Goal: Task Accomplishment & Management: Manage account settings

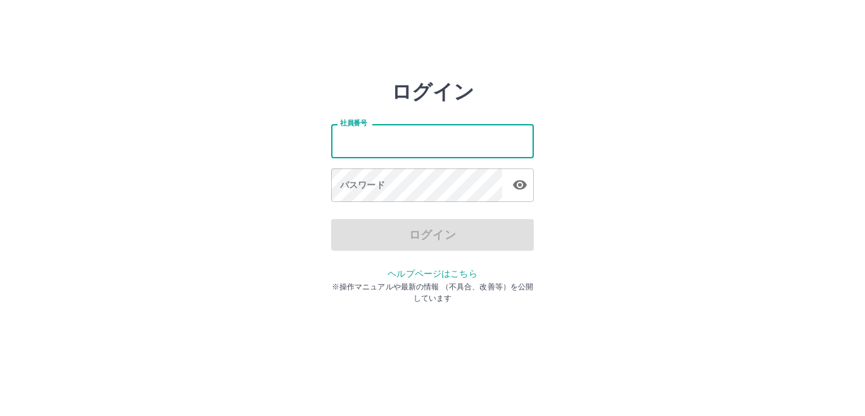
click at [345, 147] on input "社員番号" at bounding box center [432, 141] width 203 height 34
type input "*******"
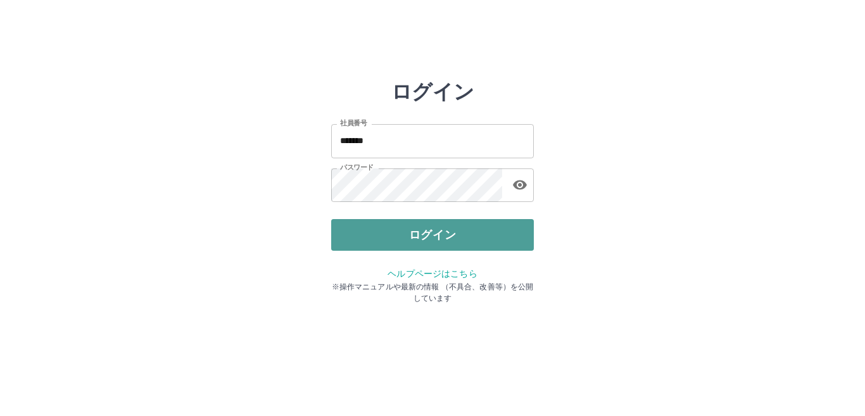
click at [382, 230] on button "ログイン" at bounding box center [432, 235] width 203 height 32
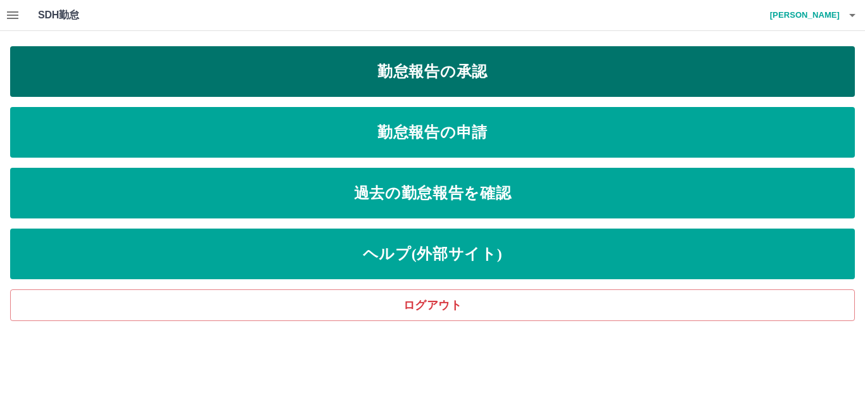
click at [405, 71] on link "勤怠報告の承認" at bounding box center [432, 71] width 845 height 51
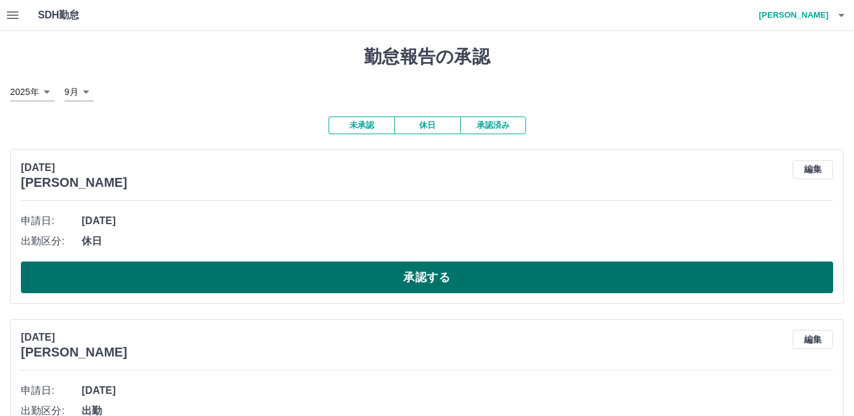
click at [277, 277] on button "承認する" at bounding box center [427, 277] width 812 height 32
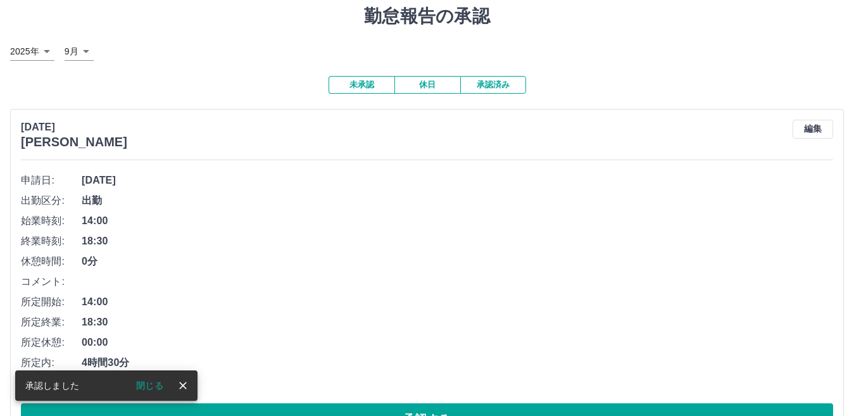
scroll to position [63, 0]
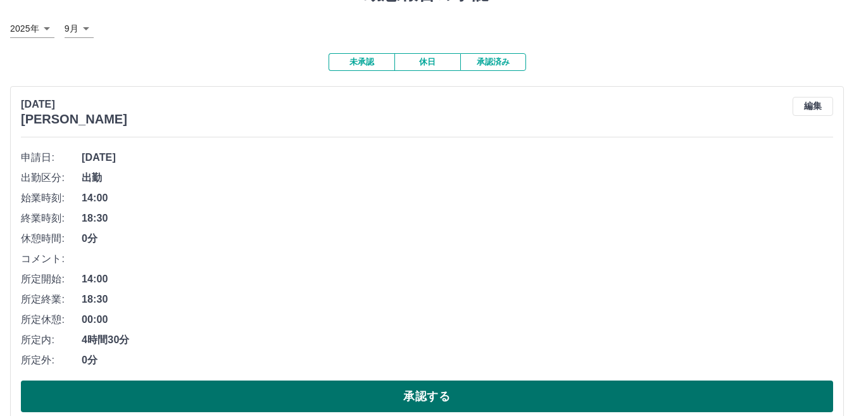
click at [312, 391] on button "承認する" at bounding box center [427, 397] width 812 height 32
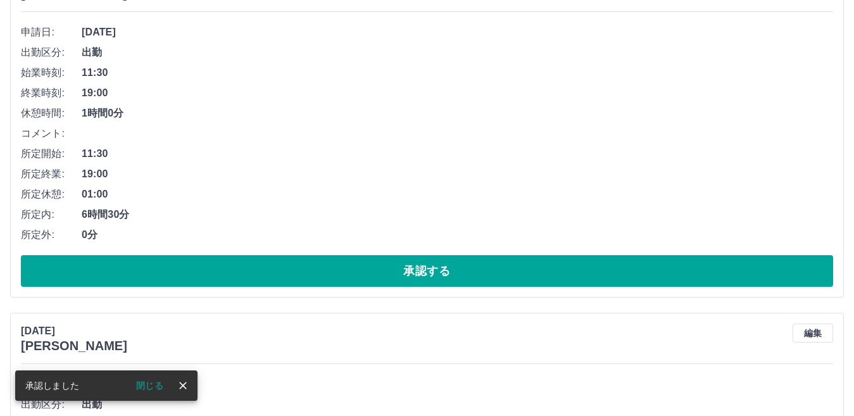
scroll to position [190, 0]
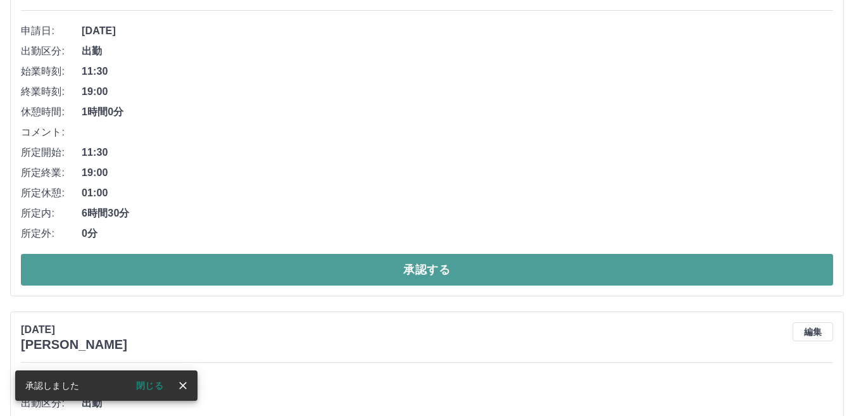
click at [318, 267] on button "承認する" at bounding box center [427, 270] width 812 height 32
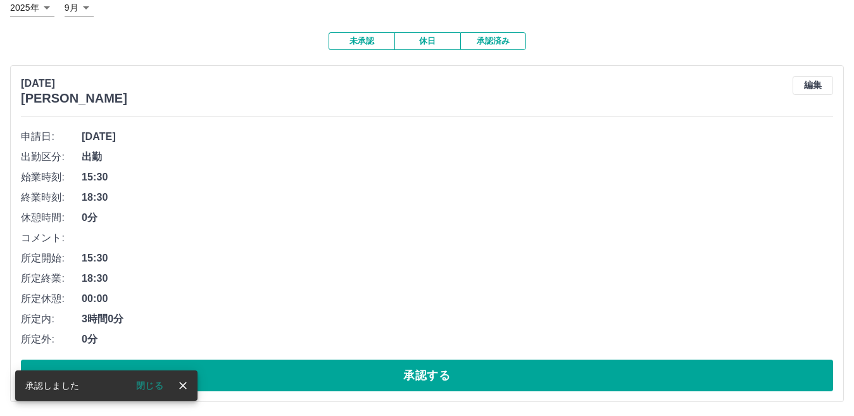
scroll to position [87, 0]
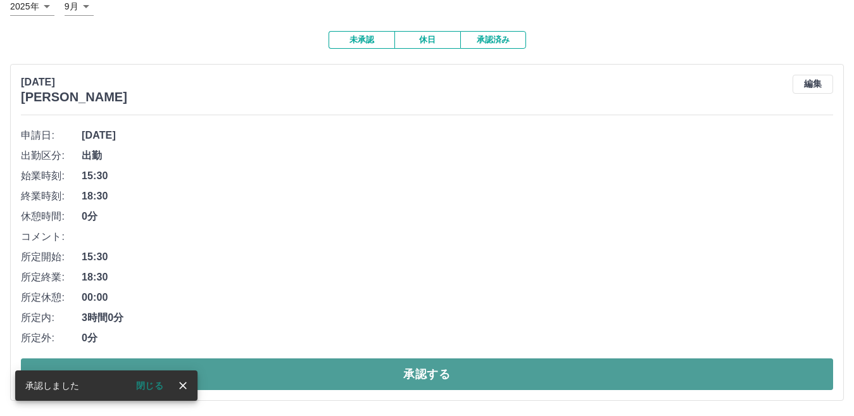
click at [305, 369] on button "承認する" at bounding box center [427, 374] width 812 height 32
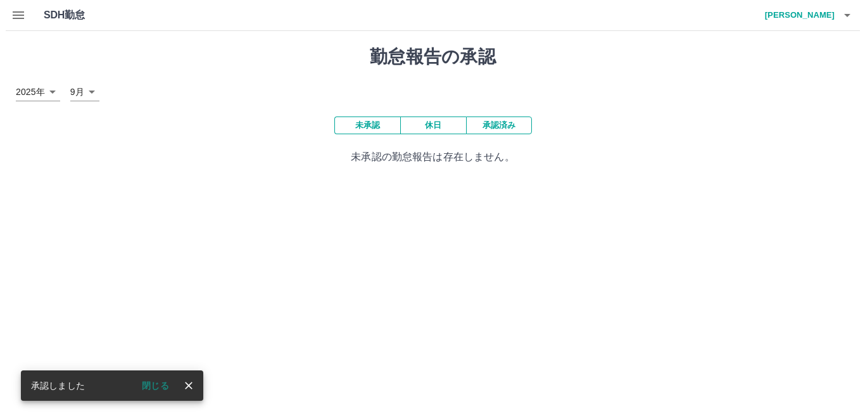
scroll to position [0, 0]
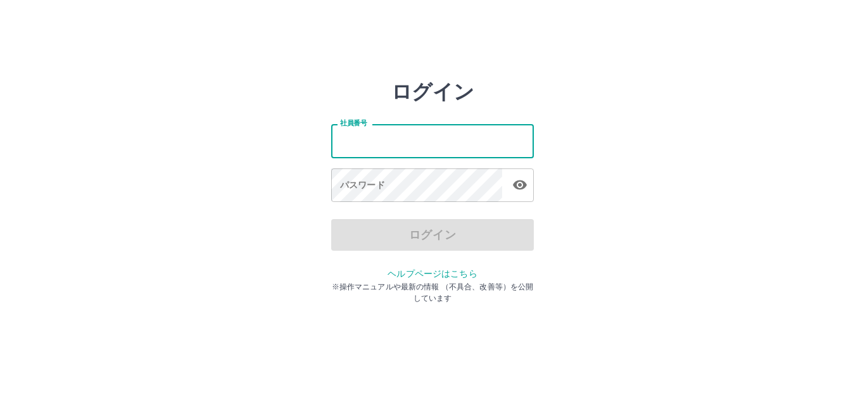
click at [382, 142] on input "社員番号" at bounding box center [432, 141] width 203 height 34
click at [356, 148] on input "社員番号" at bounding box center [432, 141] width 203 height 34
type input "*******"
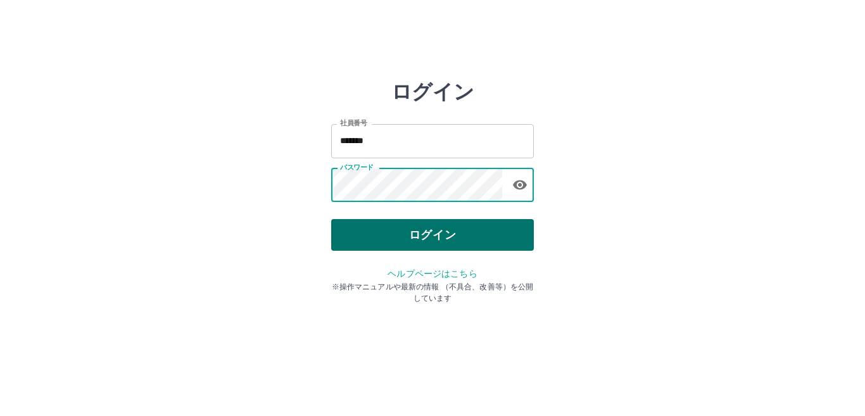
click at [459, 237] on button "ログイン" at bounding box center [432, 235] width 203 height 32
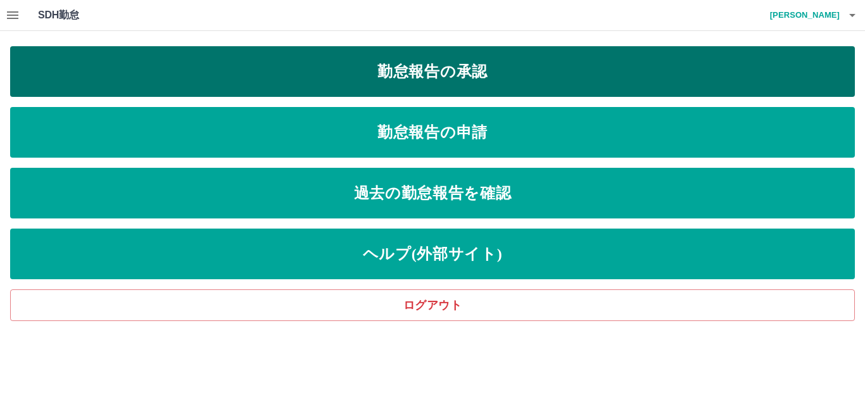
click at [493, 79] on link "勤怠報告の承認" at bounding box center [432, 71] width 845 height 51
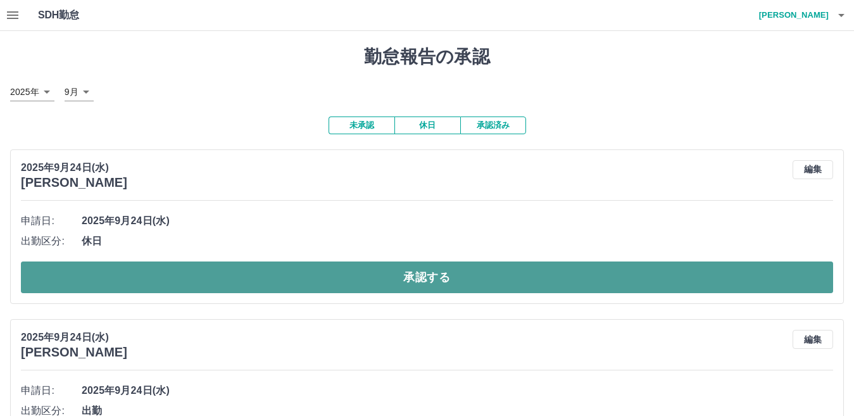
click at [276, 280] on button "承認する" at bounding box center [427, 277] width 812 height 32
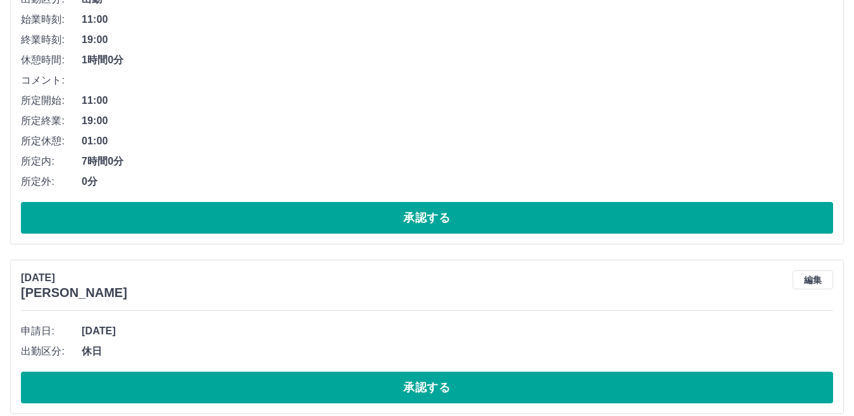
scroll to position [380, 0]
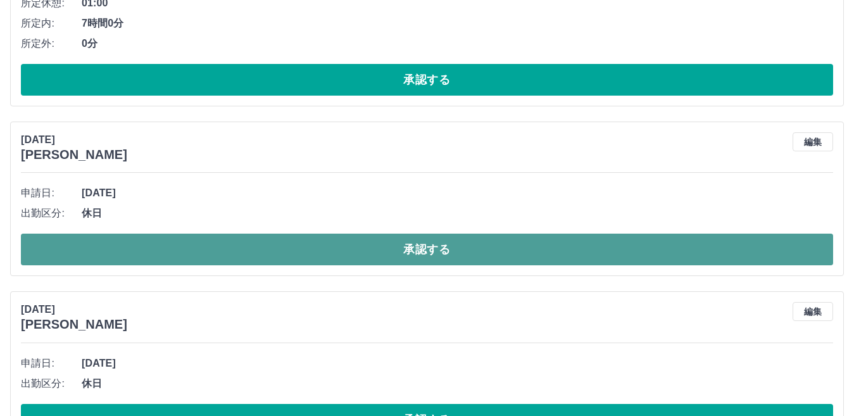
click at [241, 248] on button "承認する" at bounding box center [427, 250] width 812 height 32
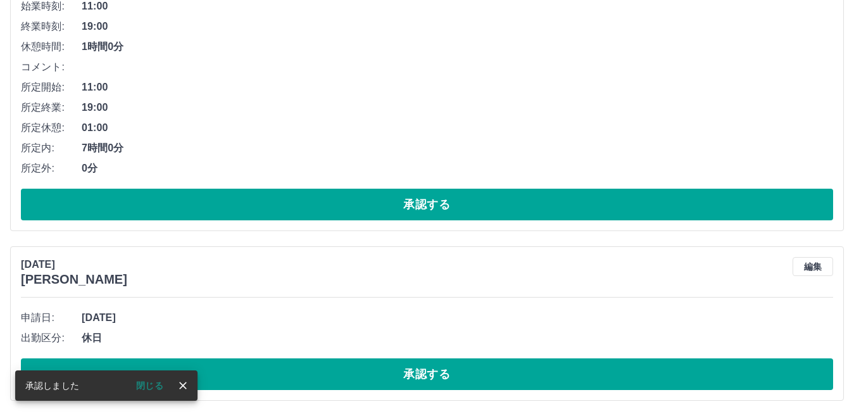
scroll to position [256, 0]
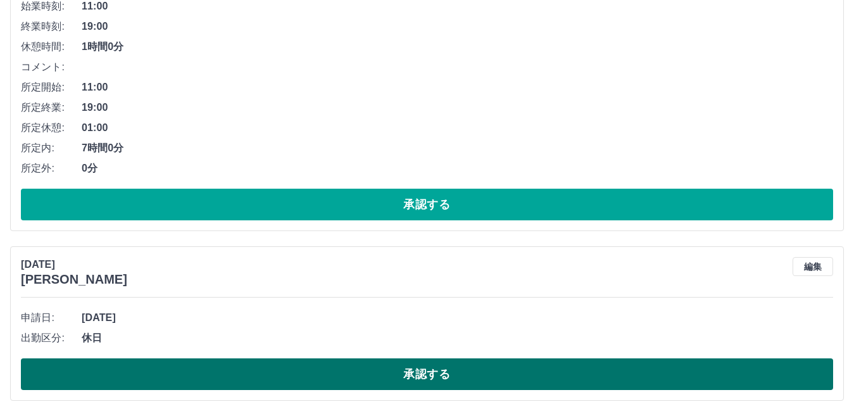
click at [341, 379] on button "承認する" at bounding box center [427, 374] width 812 height 32
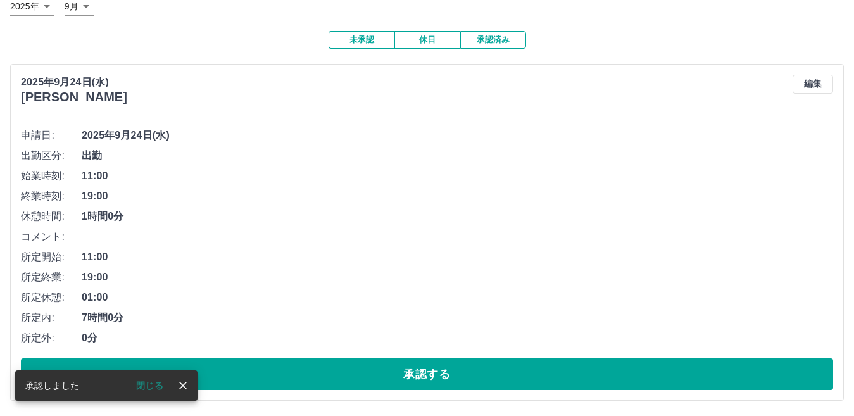
scroll to position [87, 0]
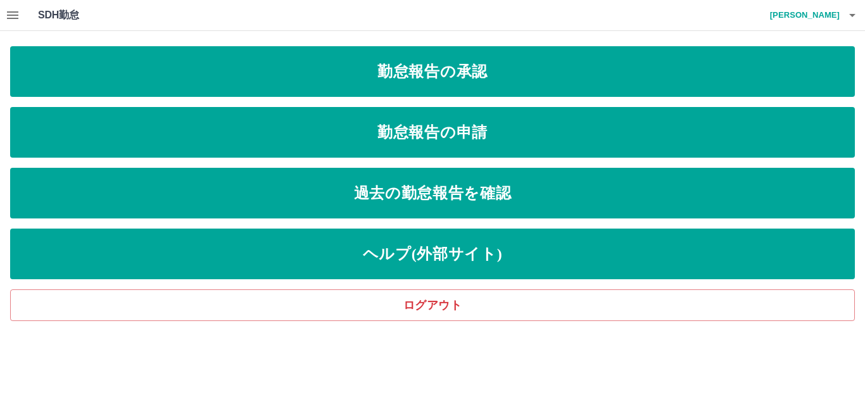
click at [8, 15] on icon "button" at bounding box center [12, 15] width 11 height 8
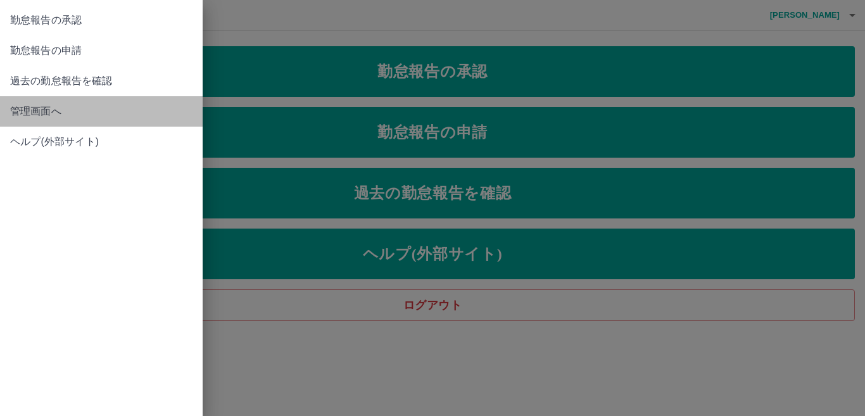
drag, startPoint x: 68, startPoint y: 110, endPoint x: 255, endPoint y: 149, distance: 190.7
click at [68, 110] on span "管理画面へ" at bounding box center [101, 111] width 182 height 15
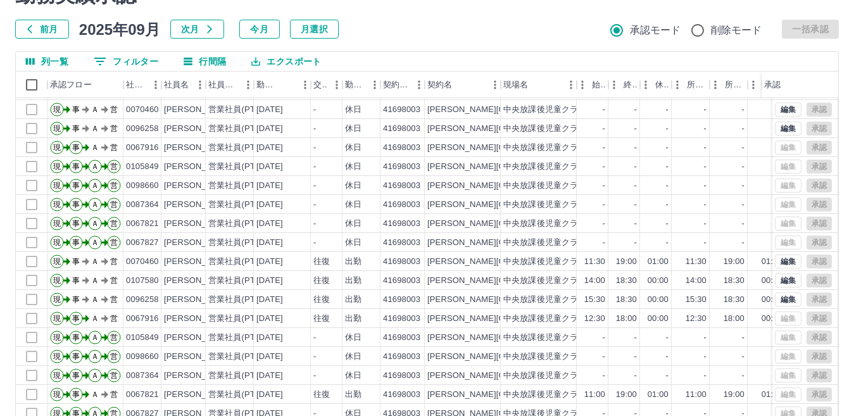
scroll to position [119, 0]
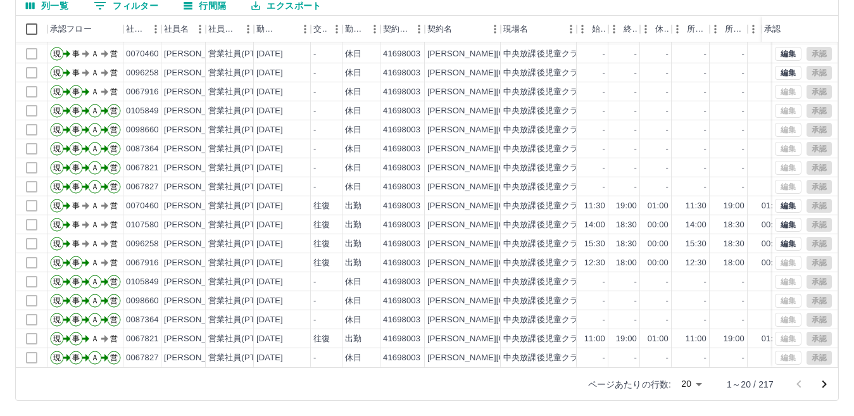
click at [826, 383] on icon "次のページへ" at bounding box center [824, 384] width 15 height 15
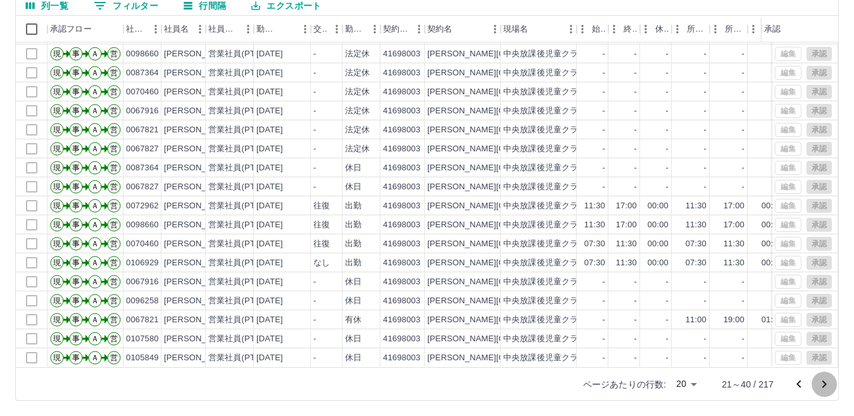
click at [825, 386] on icon "次のページへ" at bounding box center [824, 384] width 15 height 15
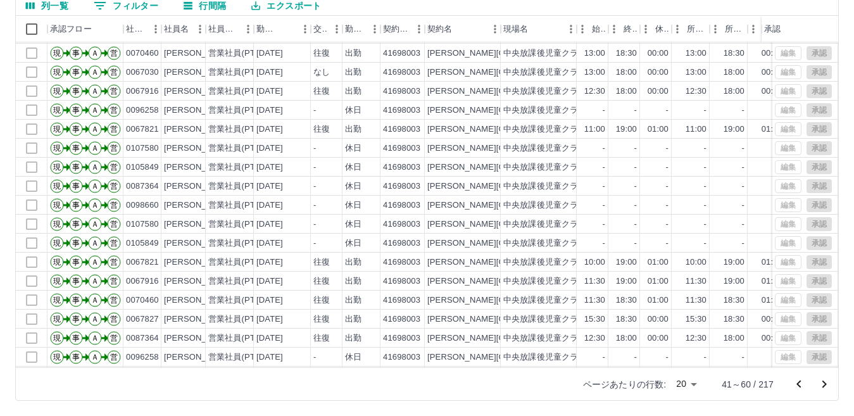
scroll to position [0, 0]
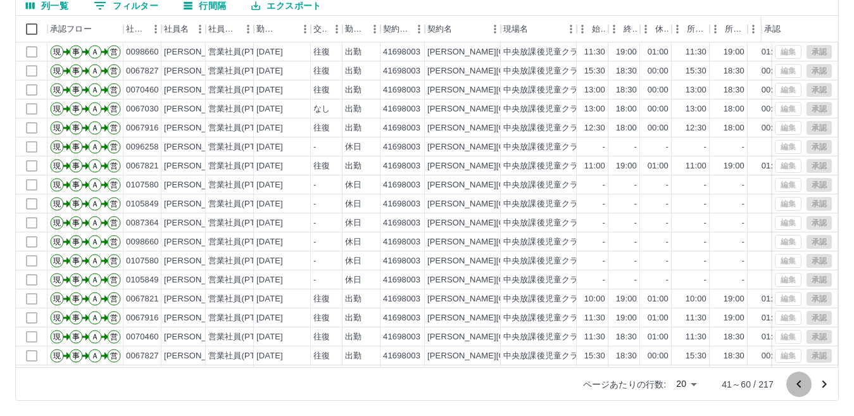
click at [797, 382] on icon "前のページへ" at bounding box center [798, 384] width 15 height 15
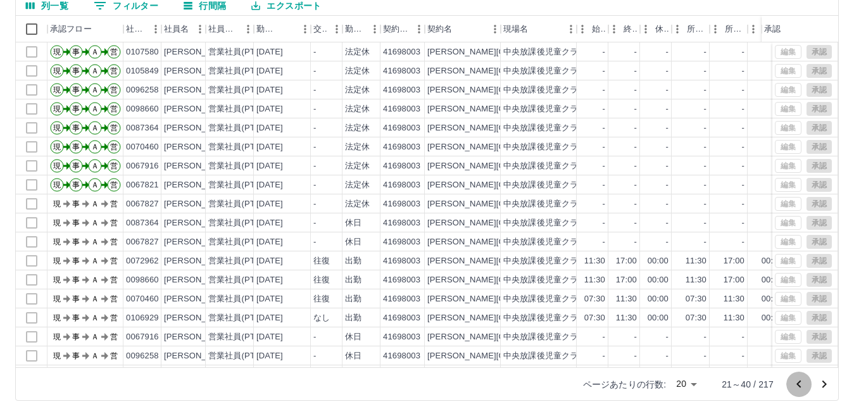
click at [797, 382] on icon "前のページへ" at bounding box center [798, 384] width 15 height 15
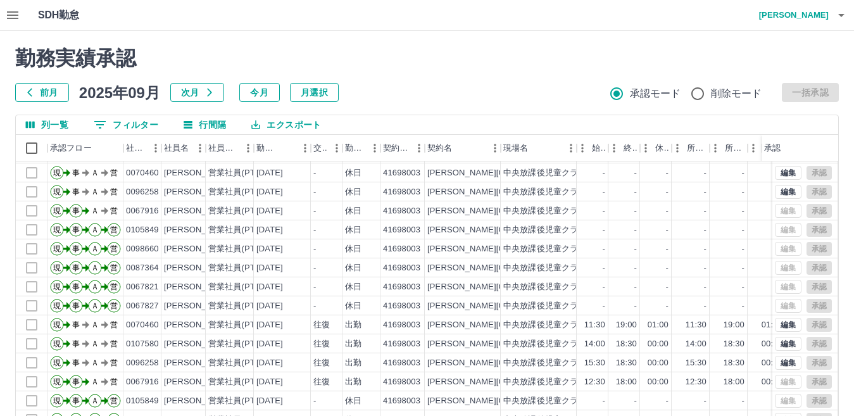
scroll to position [119, 0]
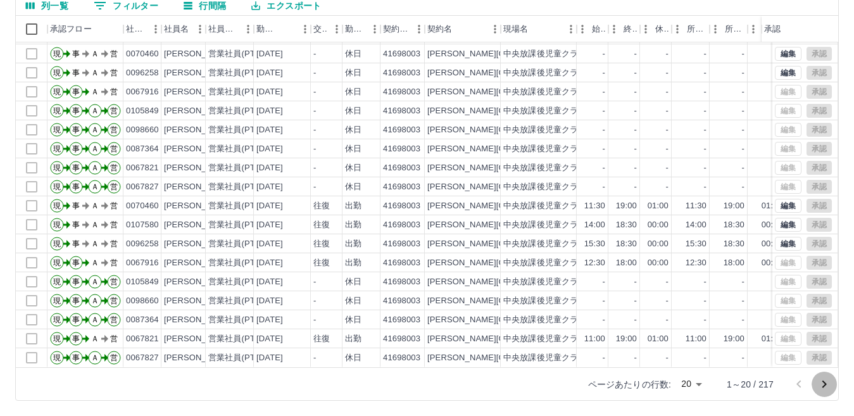
click at [824, 382] on icon "次のページへ" at bounding box center [824, 385] width 4 height 8
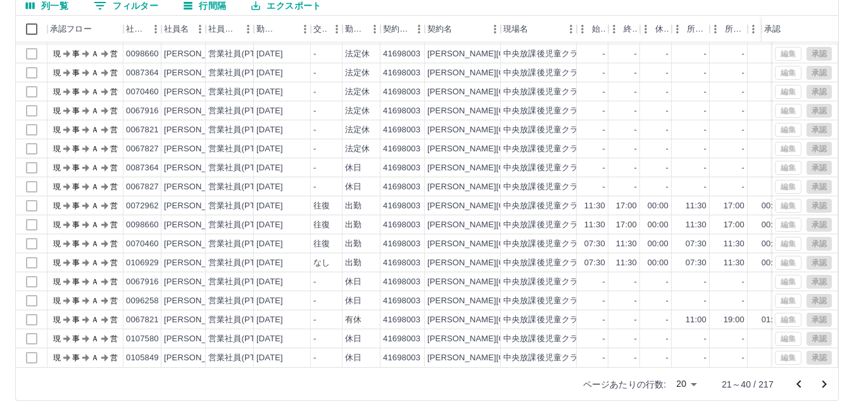
scroll to position [0, 0]
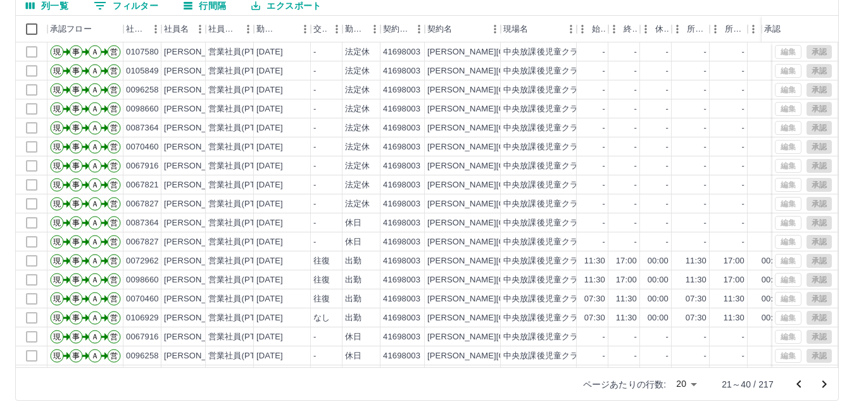
click at [797, 384] on icon "前のページへ" at bounding box center [799, 384] width 4 height 8
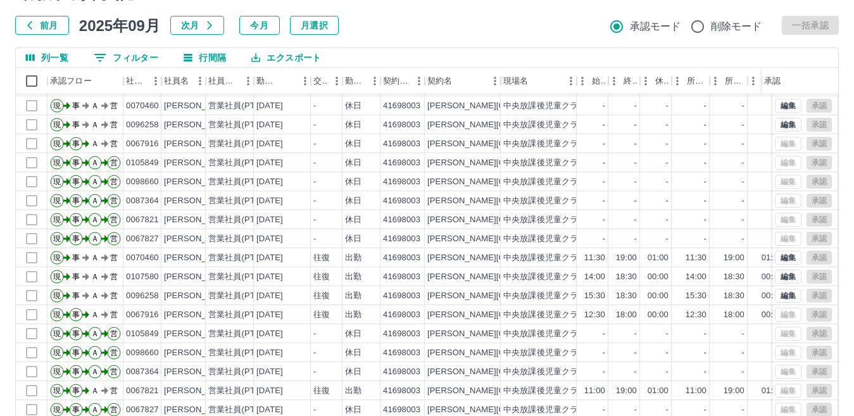
scroll to position [119, 0]
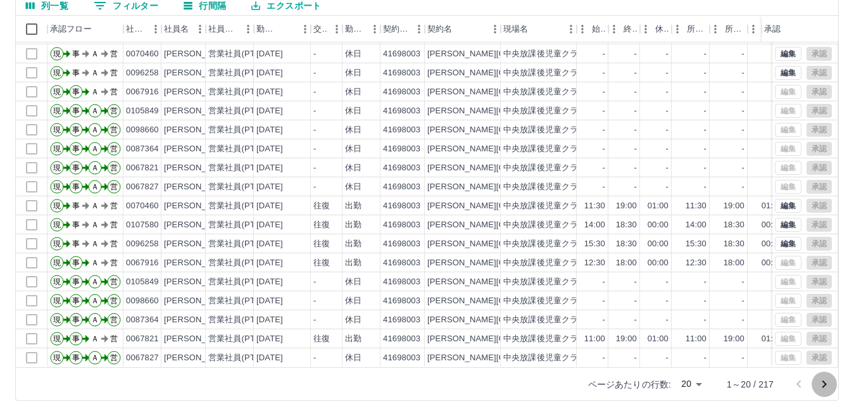
click at [826, 384] on icon "次のページへ" at bounding box center [824, 385] width 4 height 8
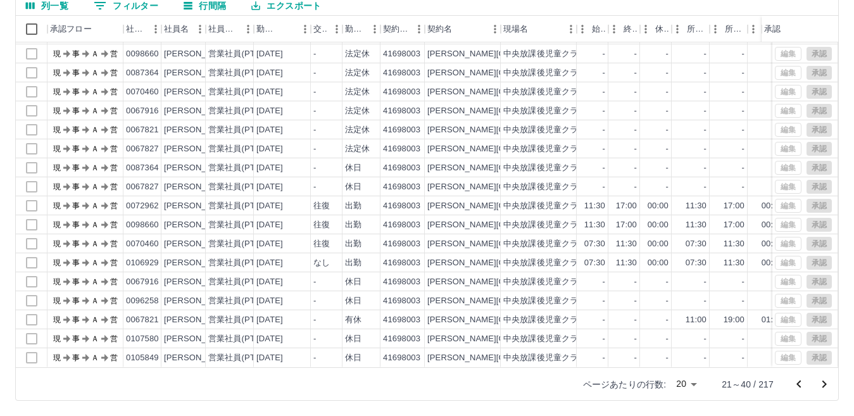
scroll to position [0, 0]
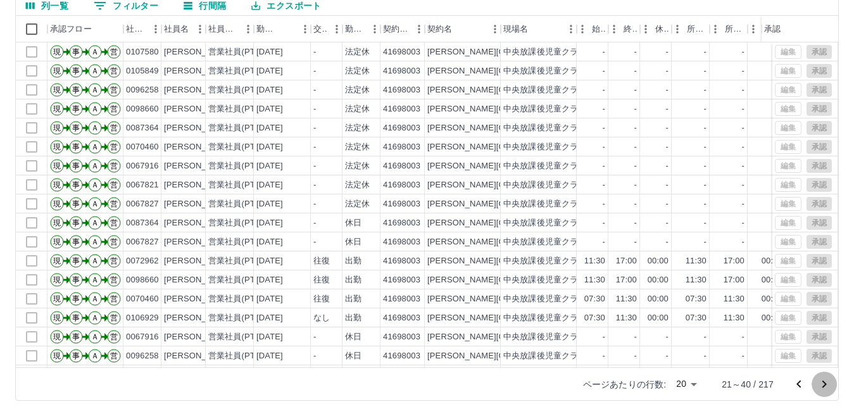
click at [826, 384] on icon "次のページへ" at bounding box center [824, 385] width 4 height 8
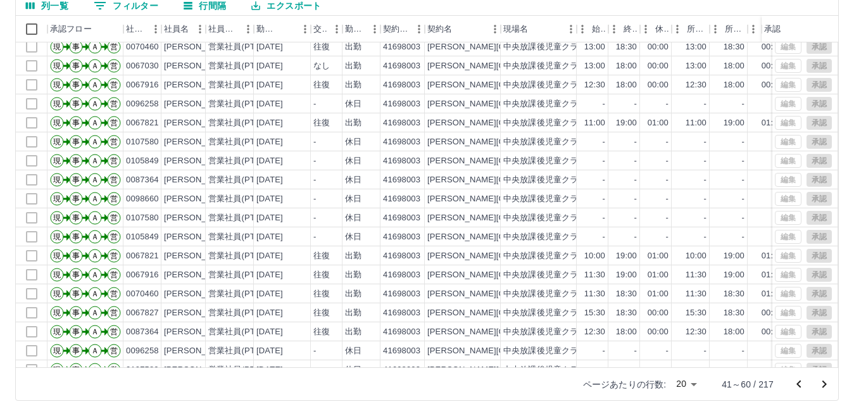
scroll to position [66, 0]
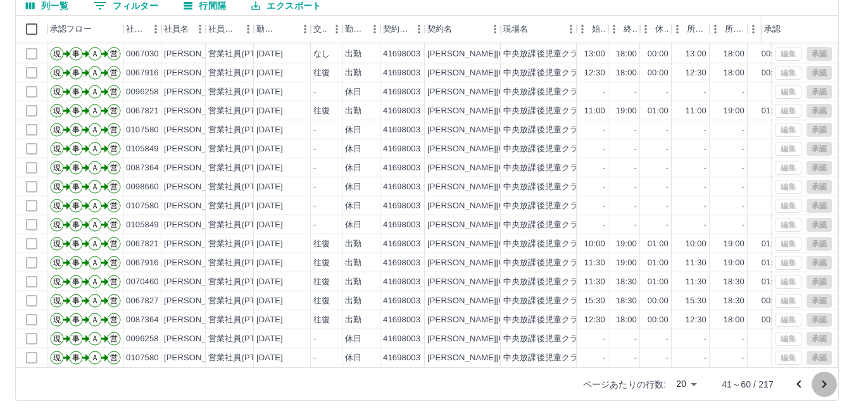
click at [824, 381] on icon "次のページへ" at bounding box center [824, 384] width 15 height 15
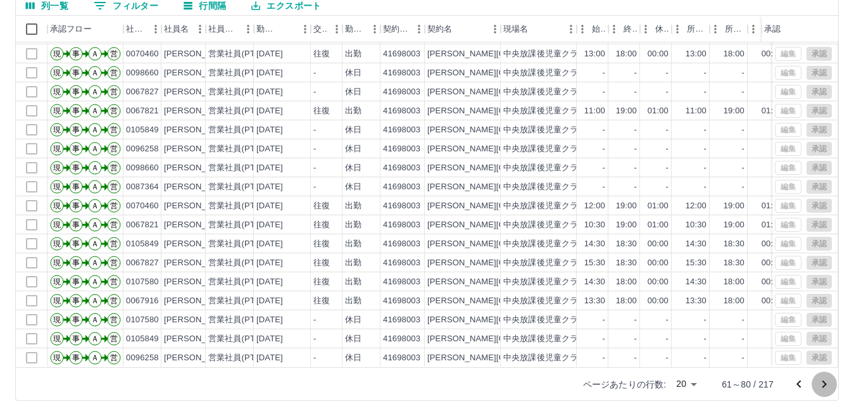
click at [822, 384] on icon "次のページへ" at bounding box center [824, 384] width 15 height 15
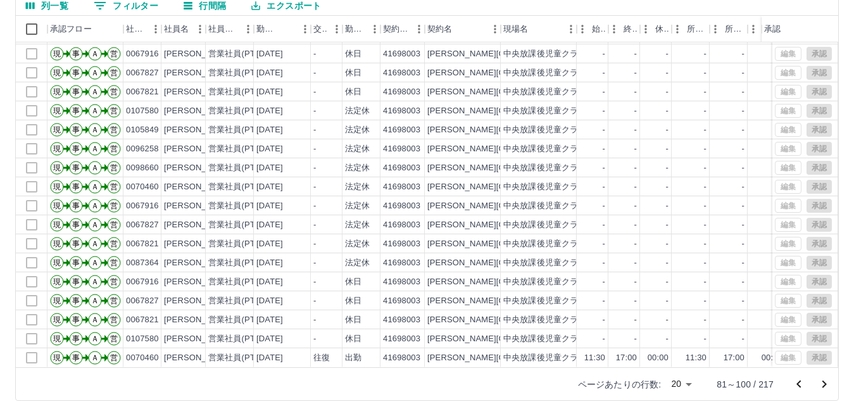
click at [824, 385] on icon "次のページへ" at bounding box center [824, 384] width 15 height 15
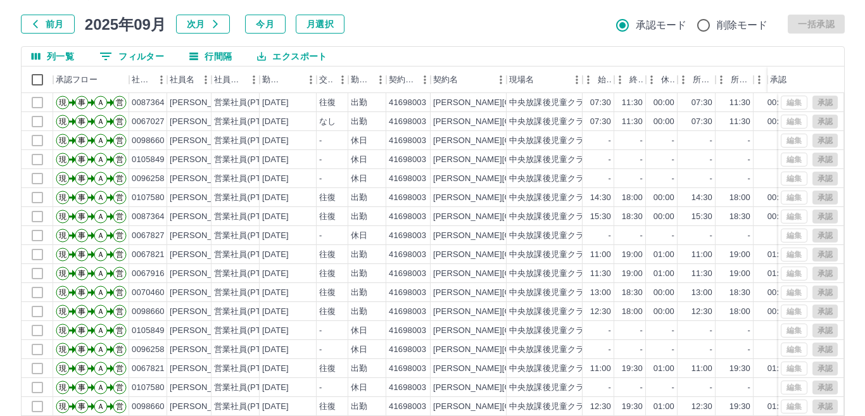
scroll to position [0, 0]
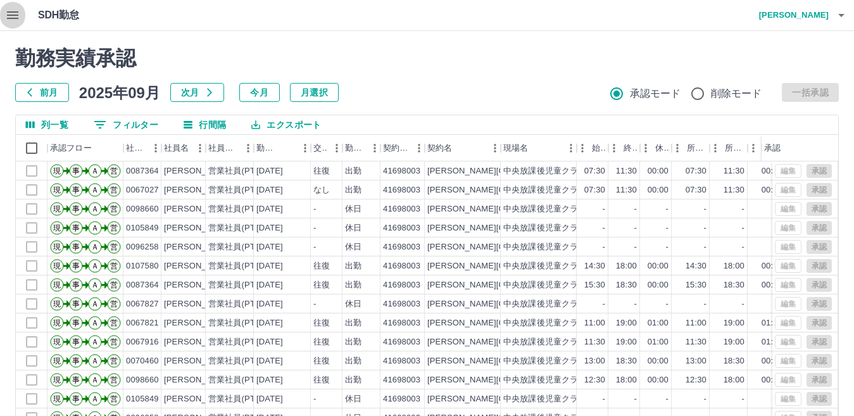
click at [13, 11] on icon "button" at bounding box center [12, 15] width 11 height 8
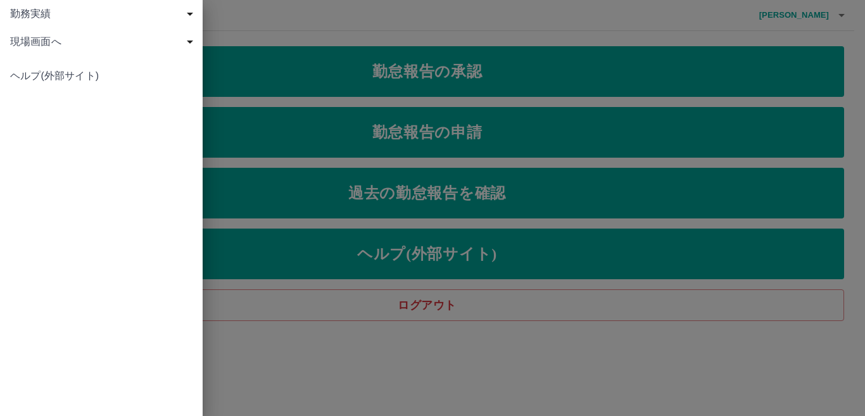
click at [769, 374] on div at bounding box center [432, 208] width 865 height 416
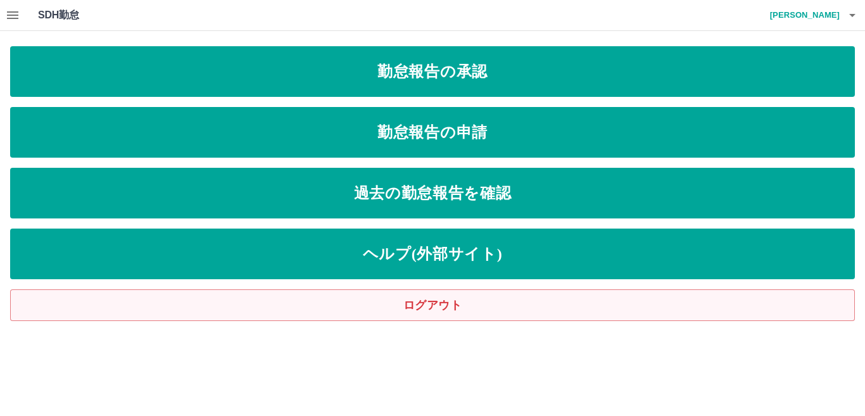
drag, startPoint x: 547, startPoint y: 307, endPoint x: 620, endPoint y: 277, distance: 78.7
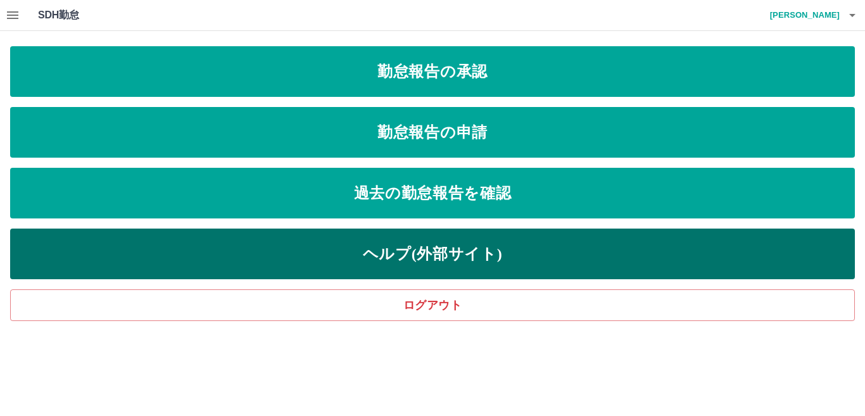
click at [548, 306] on link "ログアウト" at bounding box center [432, 305] width 845 height 32
